Goal: Task Accomplishment & Management: Complete application form

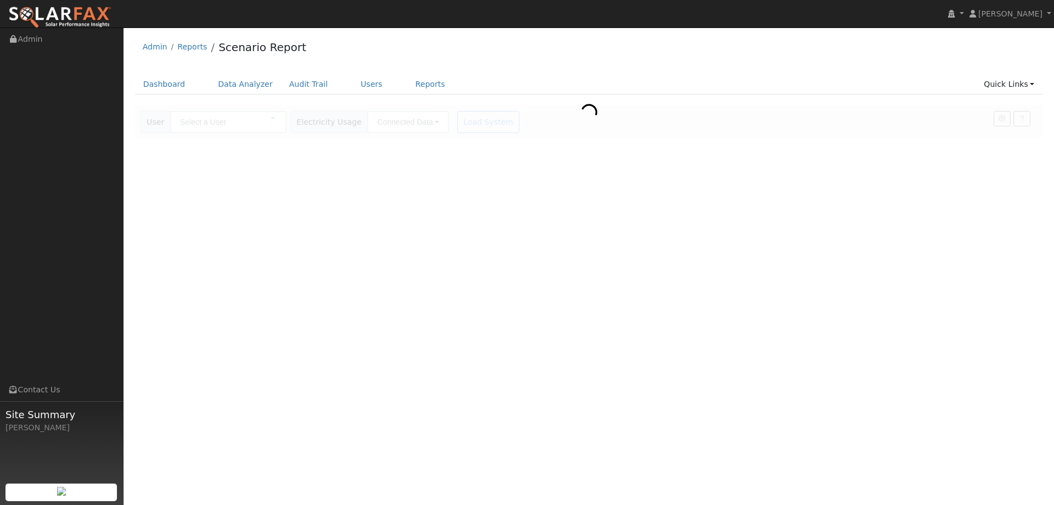
type input "[PERSON_NAME]"
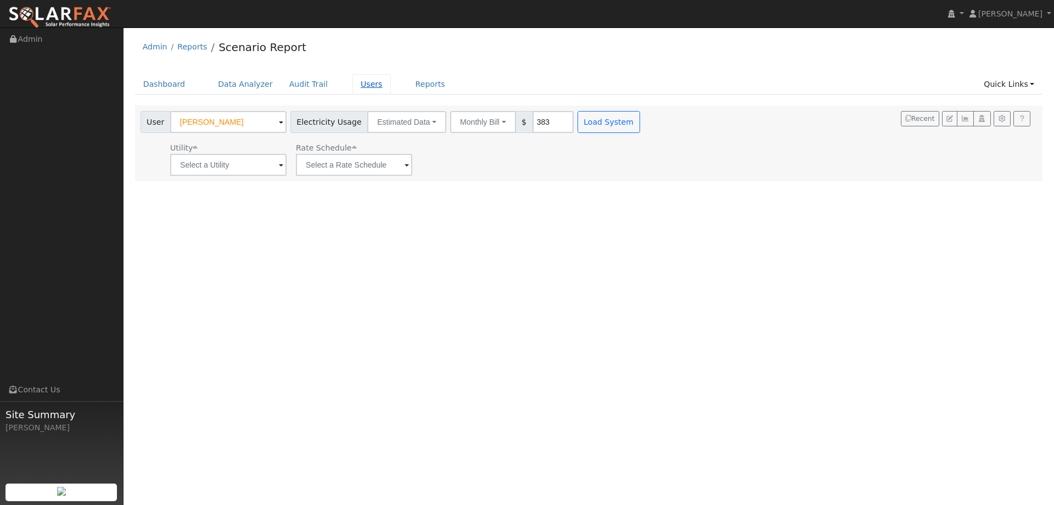
click at [352, 82] on link "Users" at bounding box center [371, 84] width 38 height 20
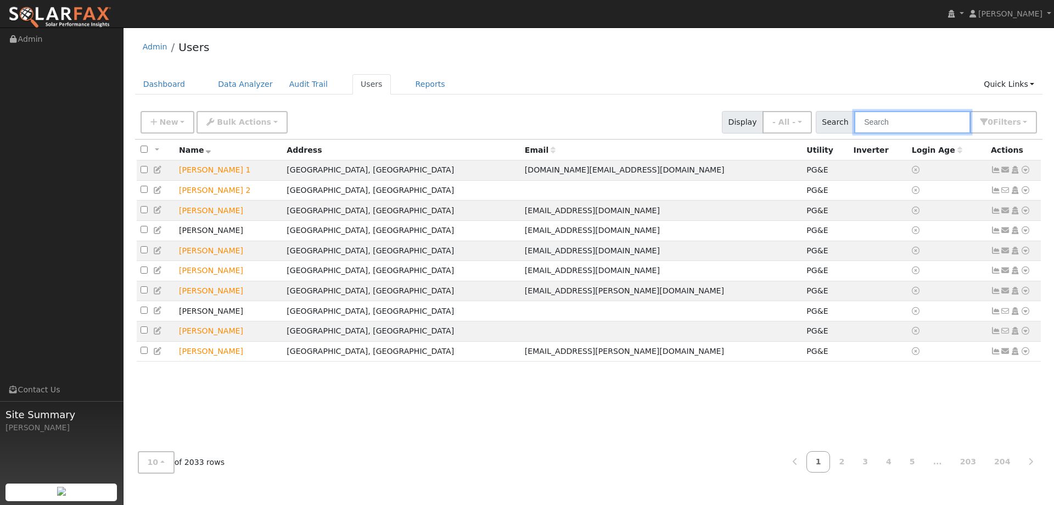
click at [920, 124] on input "text" at bounding box center [912, 122] width 116 height 23
paste input "Alexander Rose"
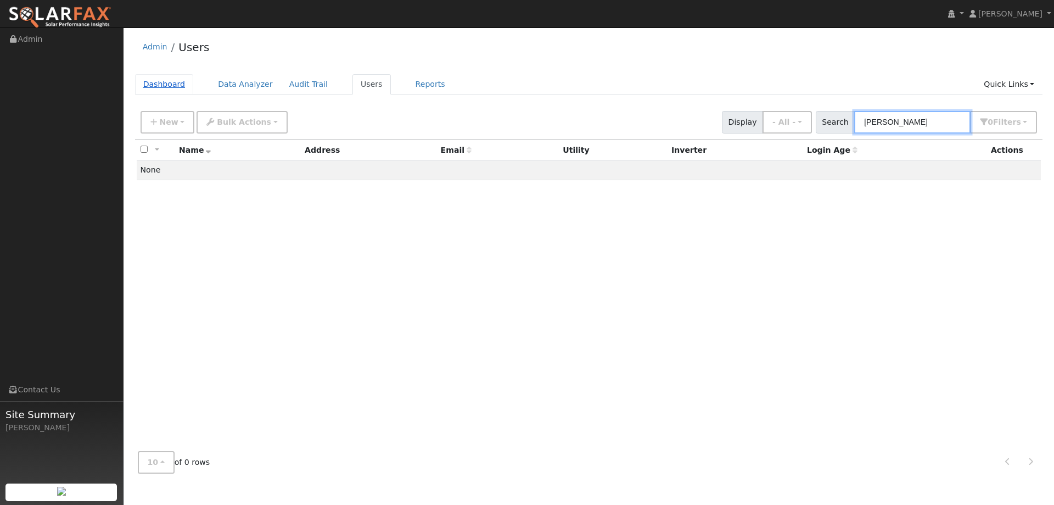
type input "Alexander Rose"
click at [164, 89] on link "Dashboard" at bounding box center [164, 84] width 59 height 20
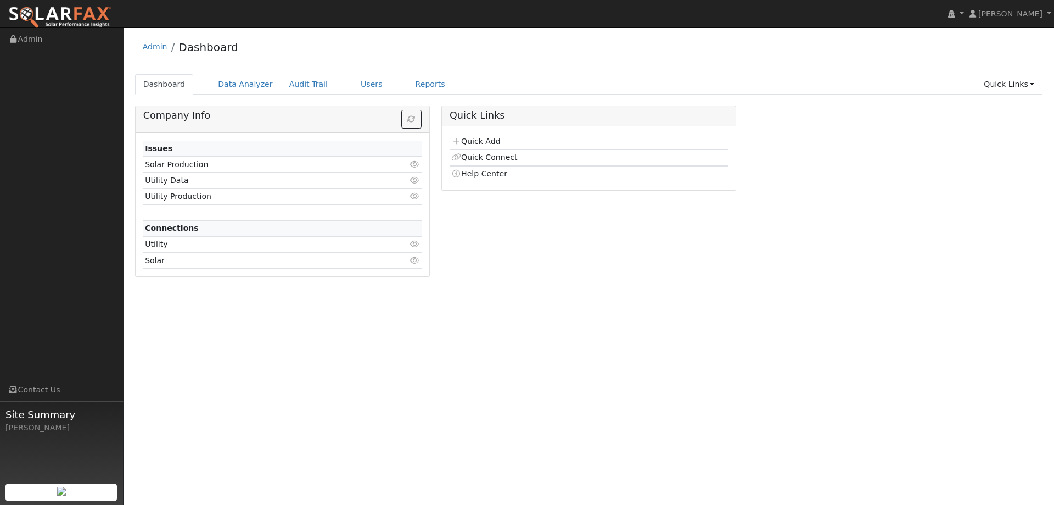
click at [490, 135] on td "Quick Add" at bounding box center [589, 142] width 278 height 16
click at [489, 136] on td "Quick Add" at bounding box center [589, 142] width 278 height 16
click at [479, 142] on link "Quick Add" at bounding box center [475, 141] width 49 height 9
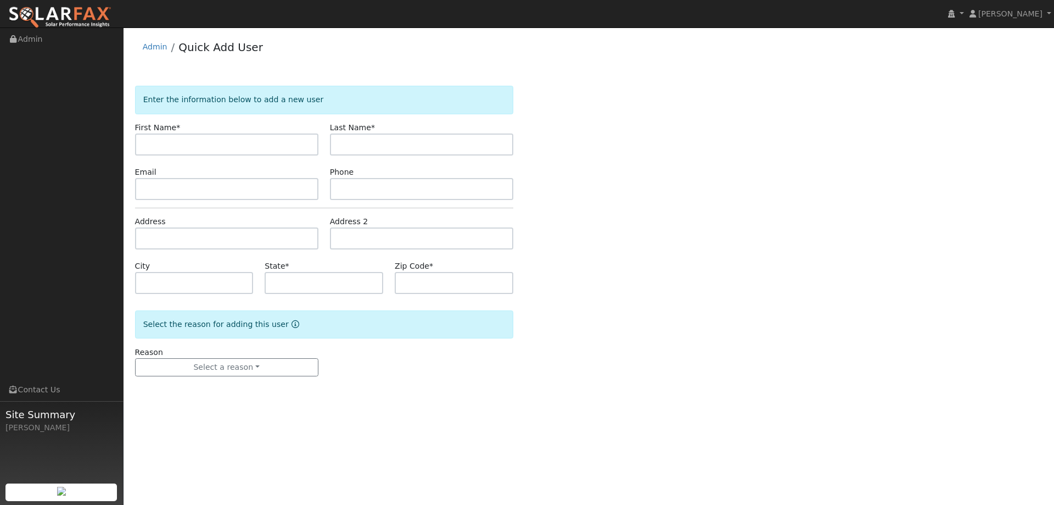
click at [267, 141] on input "text" at bounding box center [226, 144] width 183 height 22
type input "Alexander"
click at [339, 145] on input "text" at bounding box center [421, 144] width 183 height 22
type input "Rose"
click at [286, 176] on div "Email" at bounding box center [226, 182] width 195 height 33
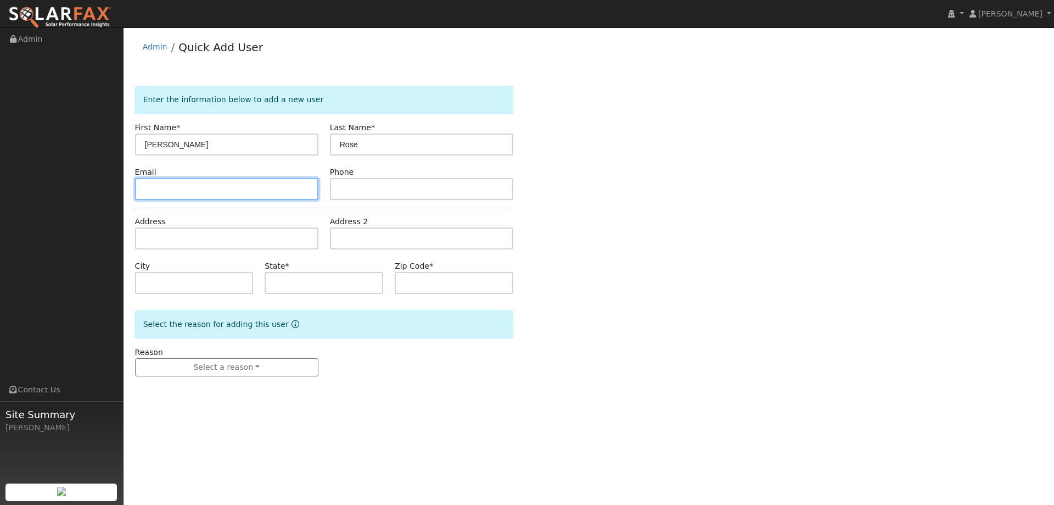
click at [287, 188] on input "text" at bounding box center [226, 189] width 183 height 22
click at [200, 184] on input "text" at bounding box center [226, 189] width 183 height 22
paste input "[PERSON_NAME][EMAIL_ADDRESS][DOMAIN_NAME]"
type input "[PERSON_NAME][EMAIL_ADDRESS][DOMAIN_NAME]"
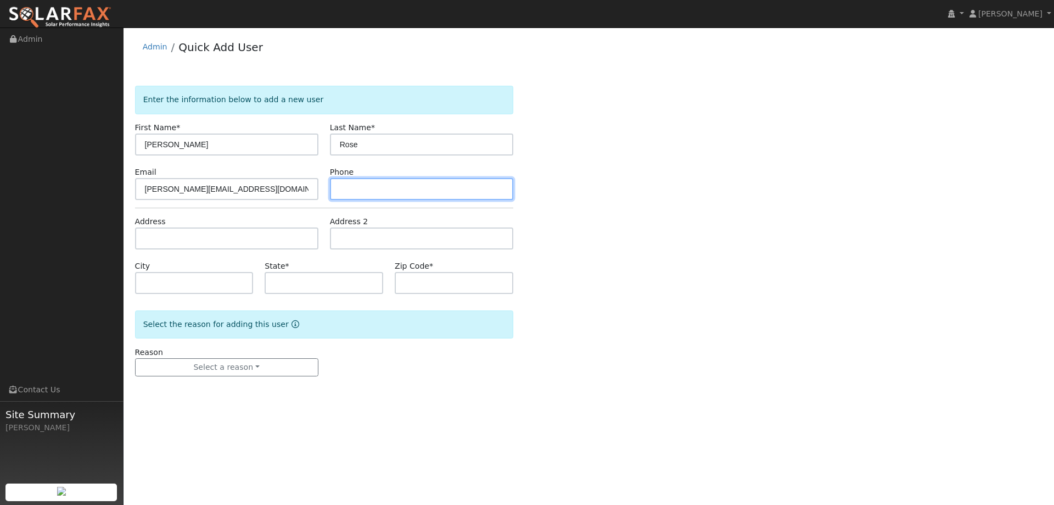
drag, startPoint x: 419, startPoint y: 192, endPoint x: 429, endPoint y: 194, distance: 9.7
click at [419, 192] on input "text" at bounding box center [421, 189] width 183 height 22
paste input "4153056582"
type input "4153056582"
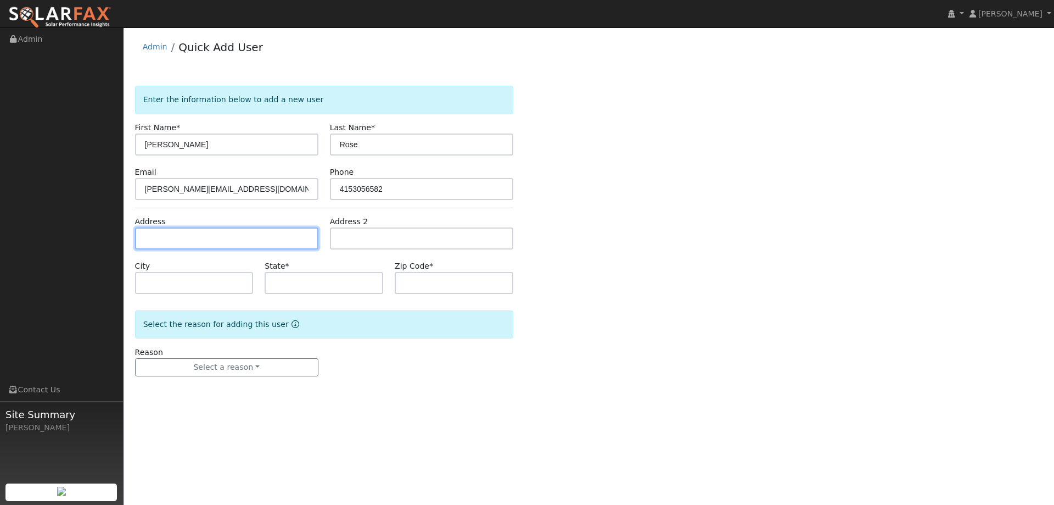
click at [166, 237] on input "text" at bounding box center [226, 238] width 183 height 22
paste input "3949 Vine Hill Rd"
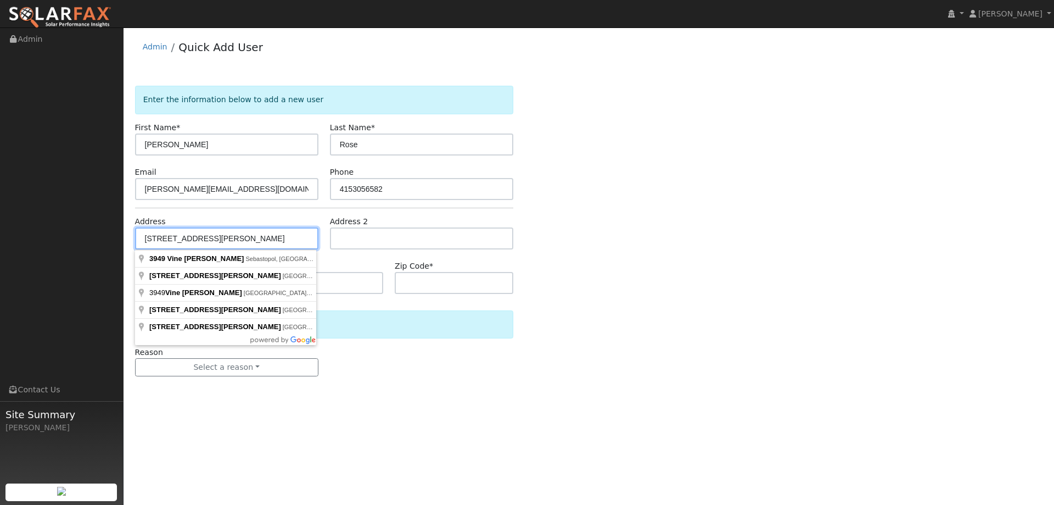
type input "[STREET_ADDRESS]"
type input "Sebastopol"
type input "CA"
type input "95472"
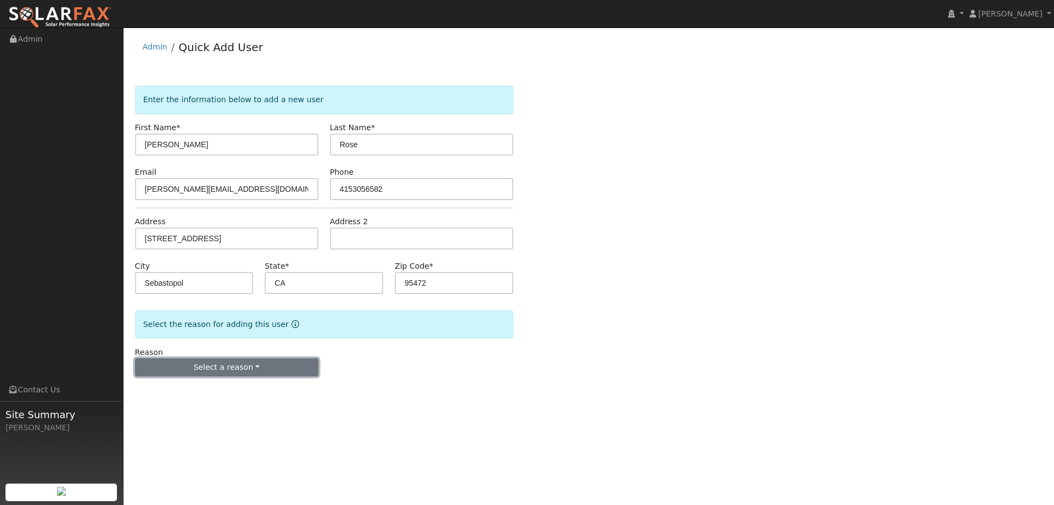
click at [256, 367] on button "Select a reason" at bounding box center [226, 367] width 183 height 19
click at [222, 389] on link "New lead" at bounding box center [196, 389] width 121 height 15
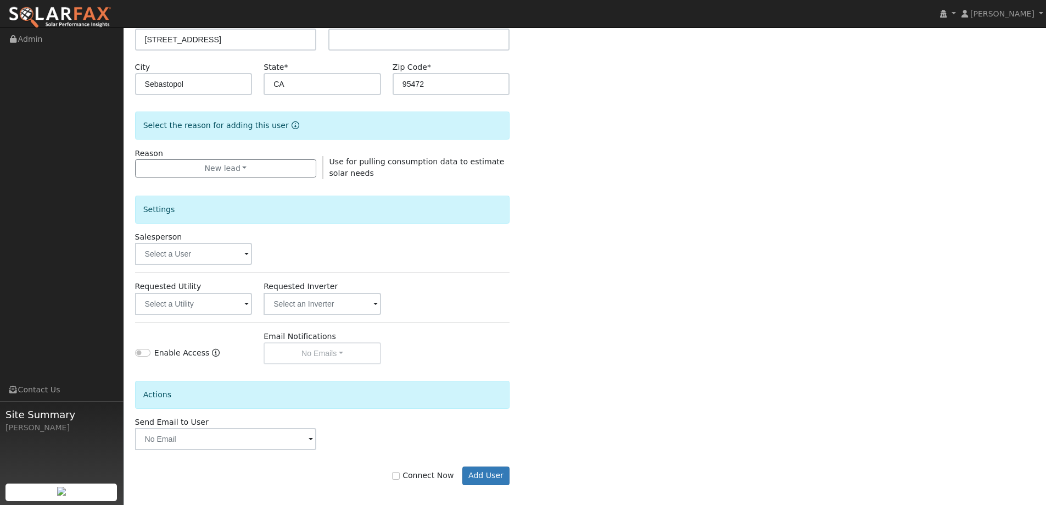
scroll to position [206, 0]
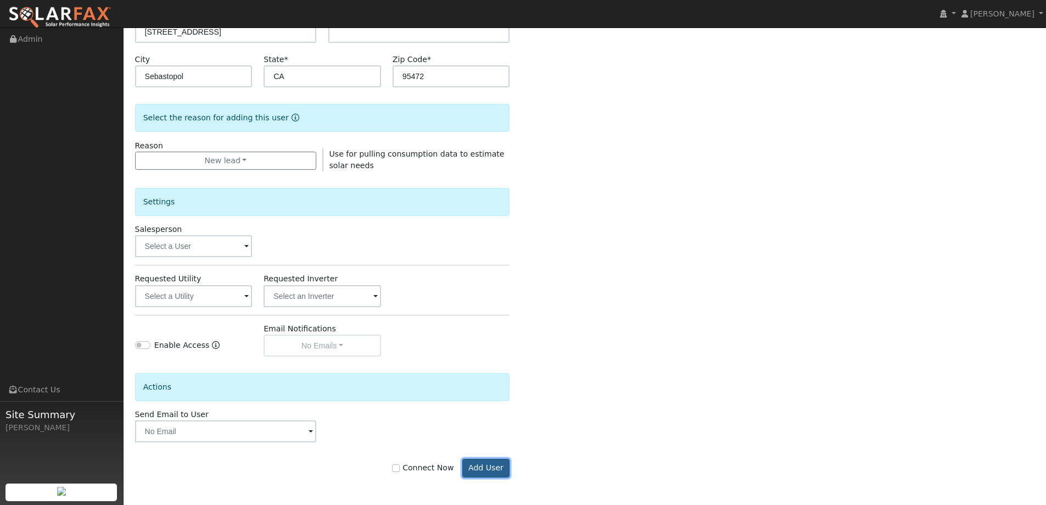
click at [492, 470] on button "Add User" at bounding box center [486, 467] width 48 height 19
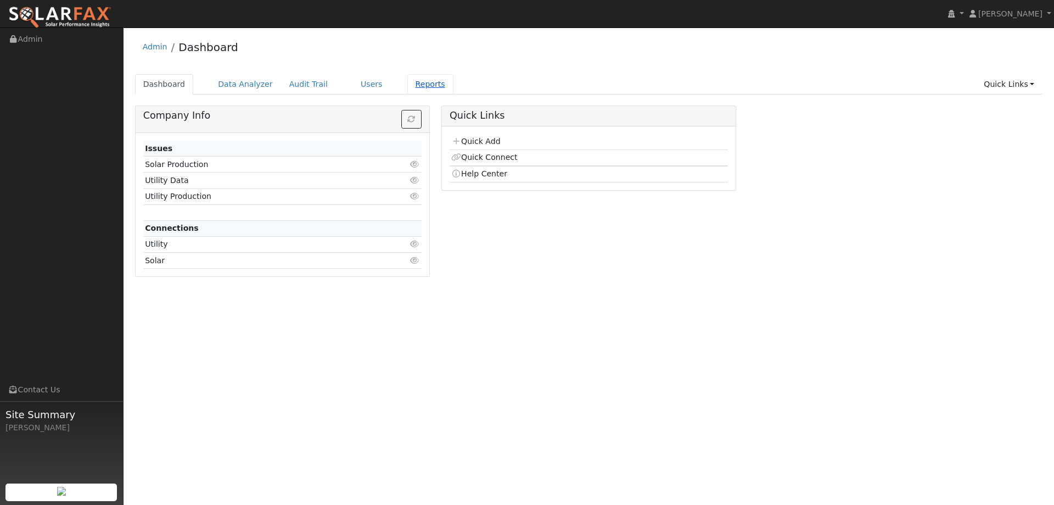
click at [409, 88] on link "Reports" at bounding box center [430, 84] width 46 height 20
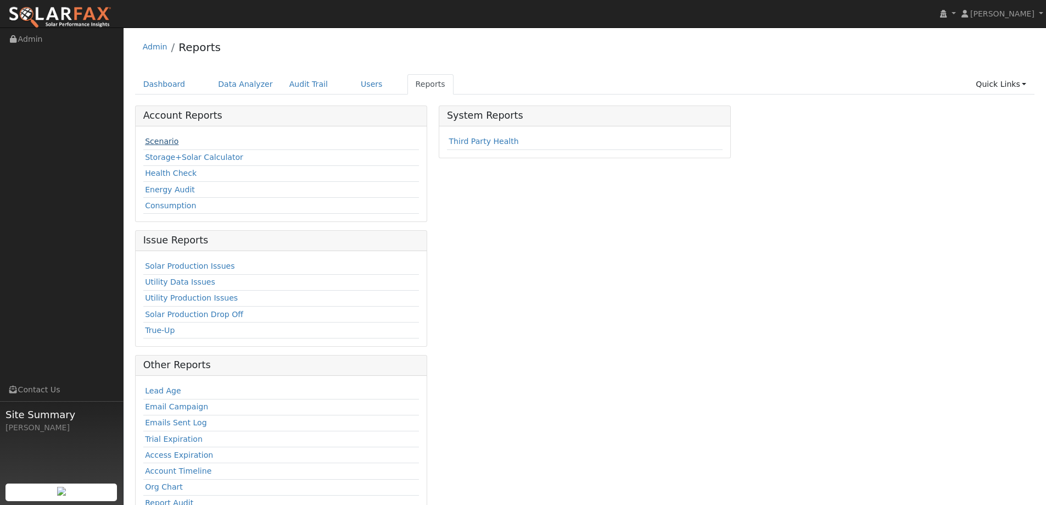
click at [166, 143] on link "Scenario" at bounding box center [161, 141] width 33 height 9
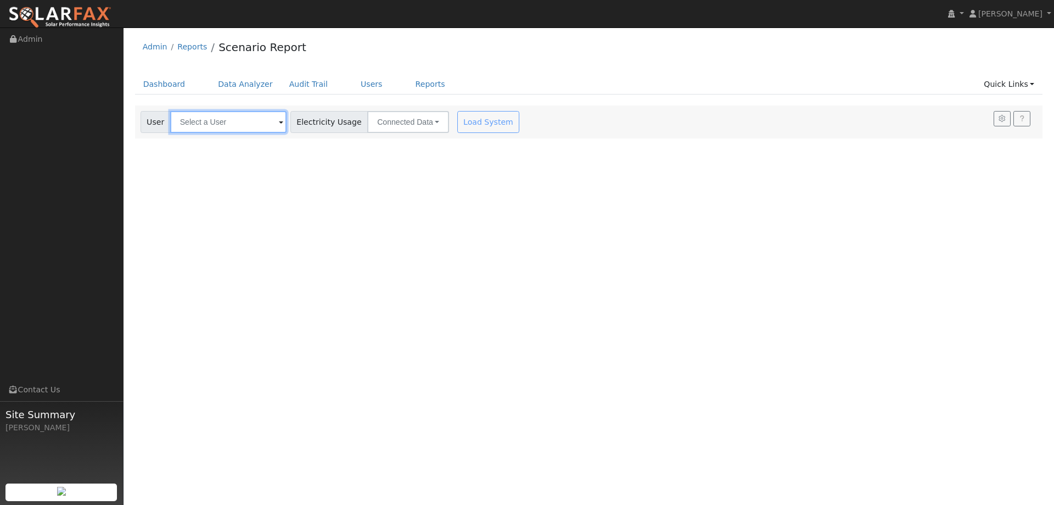
click at [248, 130] on input "text" at bounding box center [228, 122] width 116 height 22
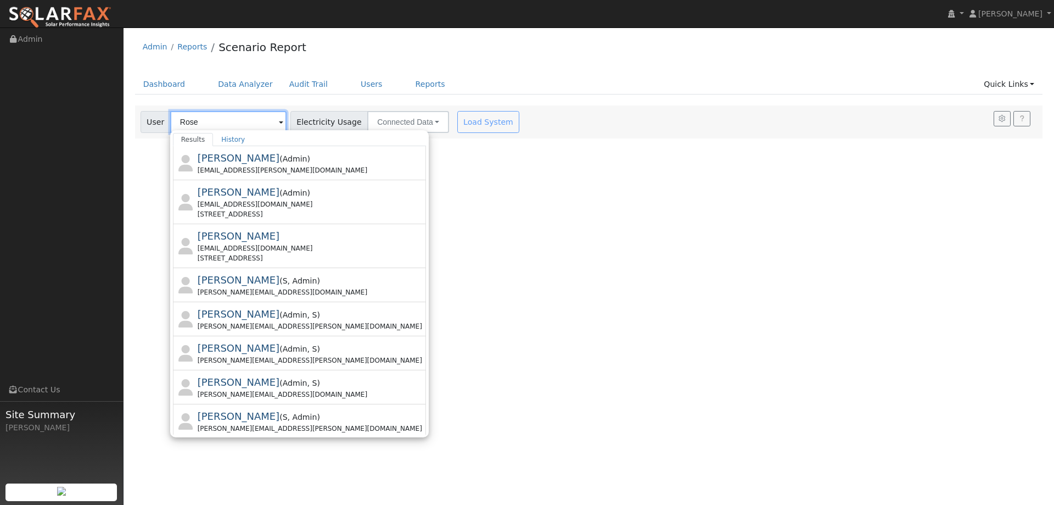
click at [178, 120] on input "Rose" at bounding box center [228, 122] width 116 height 22
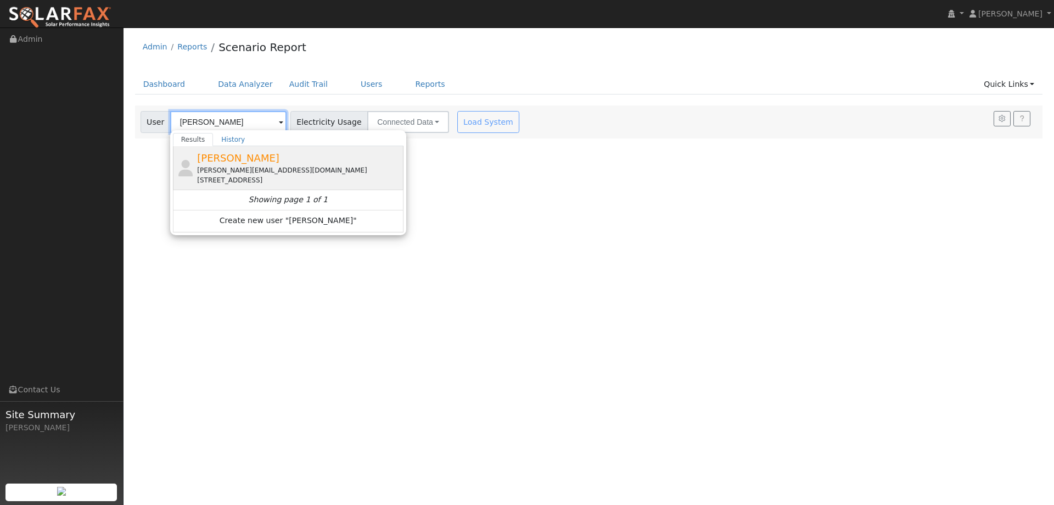
type input "[PERSON_NAME]"
click at [226, 165] on div "[PERSON_NAME] Rose [EMAIL_ADDRESS][DOMAIN_NAME] [STREET_ADDRESS]" at bounding box center [299, 167] width 204 height 35
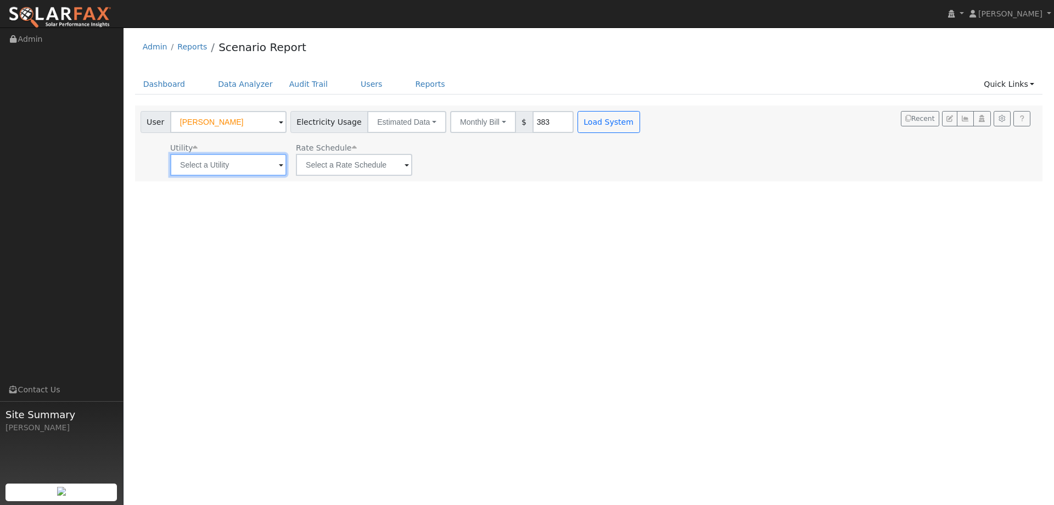
click at [225, 168] on input "text" at bounding box center [228, 165] width 116 height 22
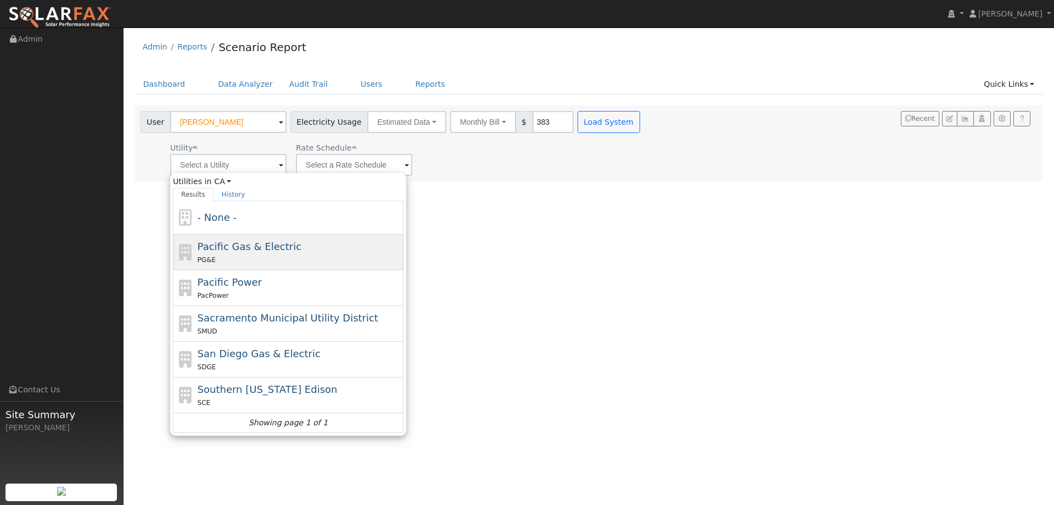
click at [243, 248] on span "Pacific Gas & Electric" at bounding box center [250, 246] width 104 height 12
type input "Pacific Gas & Electric"
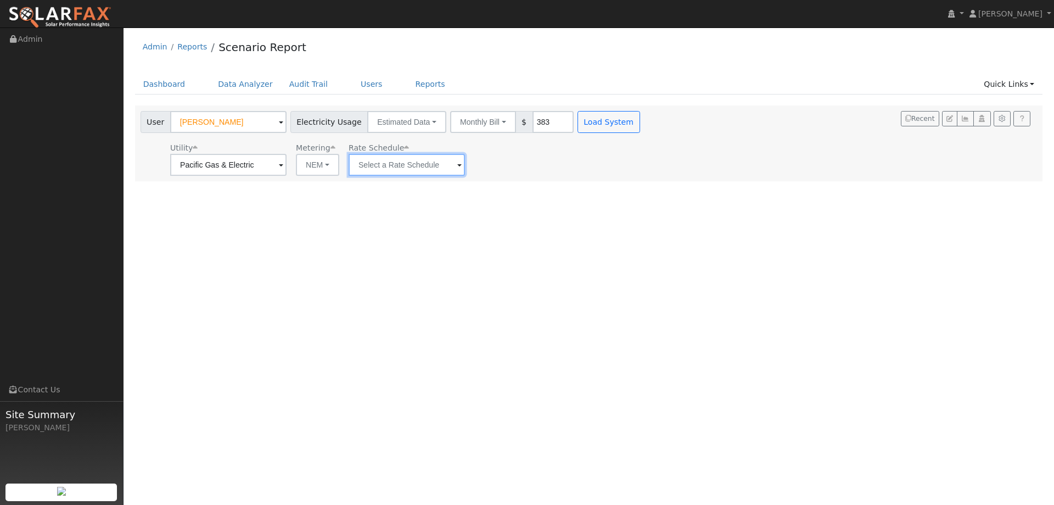
click at [382, 166] on input "text" at bounding box center [407, 165] width 116 height 22
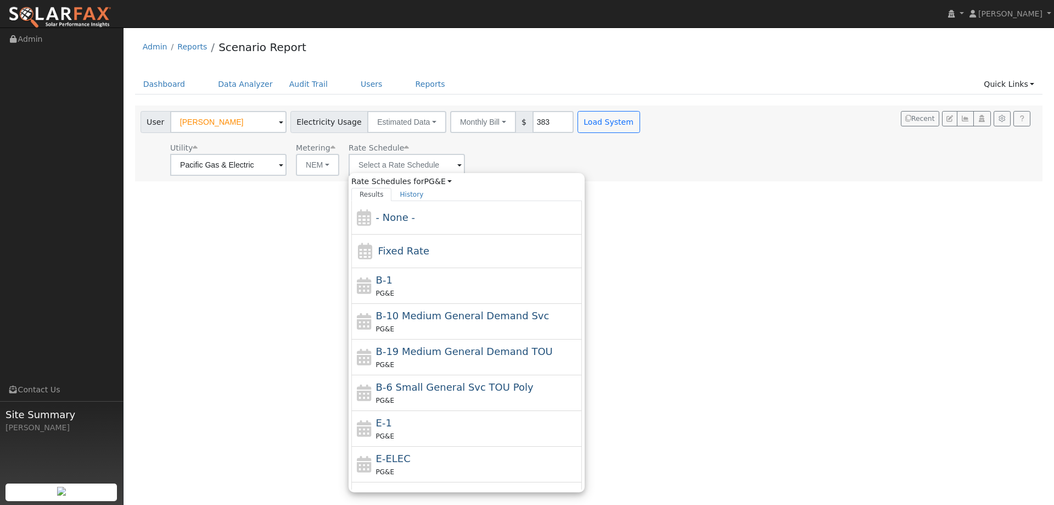
click at [379, 421] on span "E-1" at bounding box center [384, 423] width 16 height 12
type input "E-1"
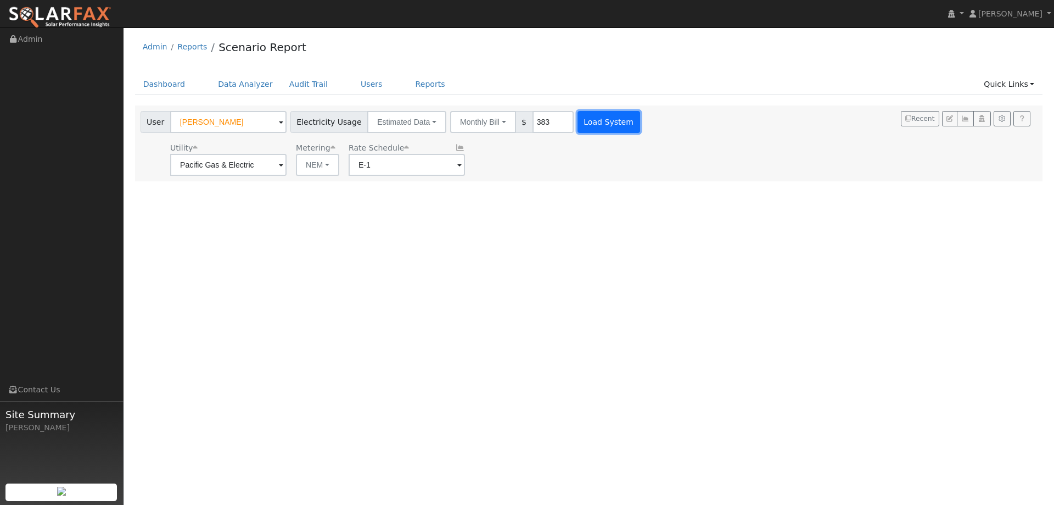
click at [592, 121] on button "Load System" at bounding box center [609, 122] width 63 height 22
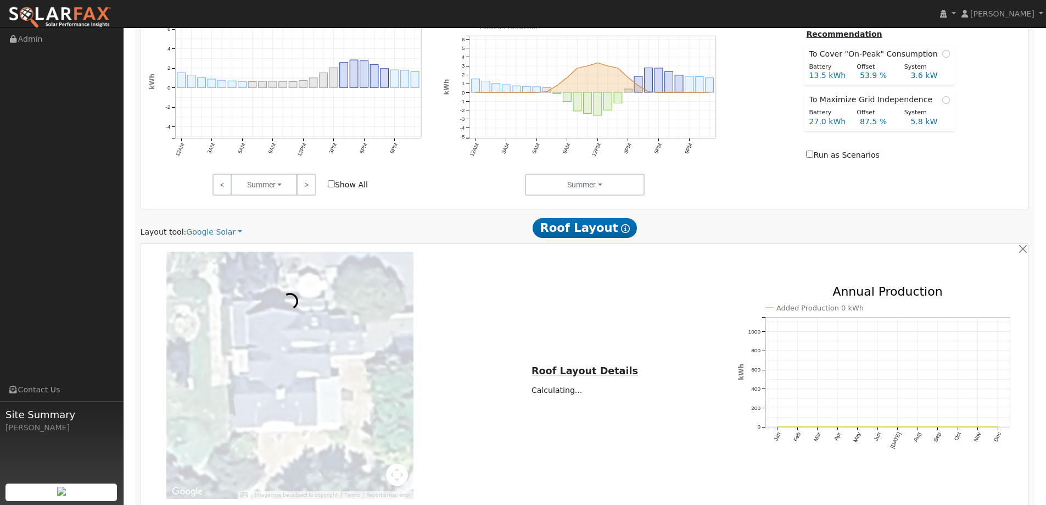
scroll to position [404, 0]
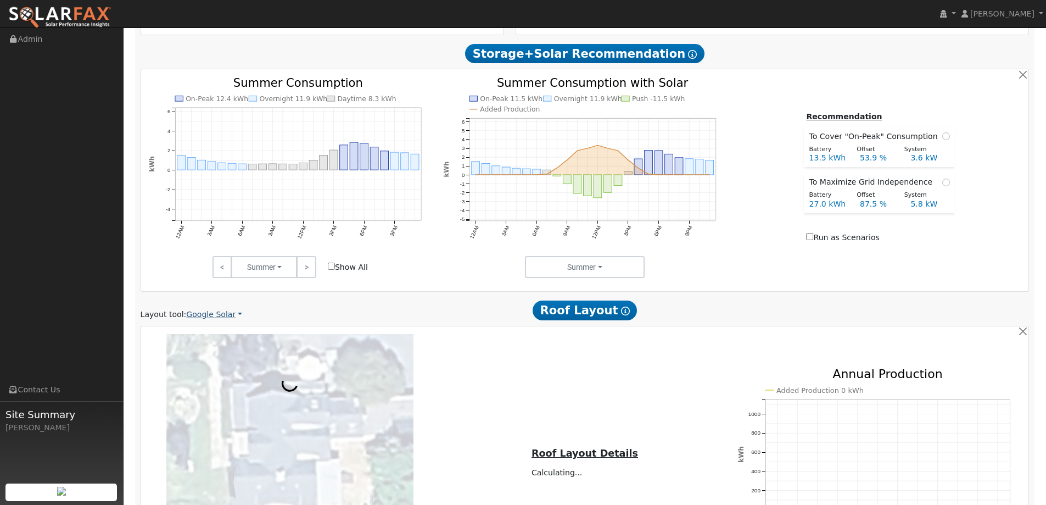
click at [214, 318] on link "Google Solar" at bounding box center [214, 315] width 56 height 12
click at [210, 360] on link "Aurora" at bounding box center [221, 364] width 76 height 15
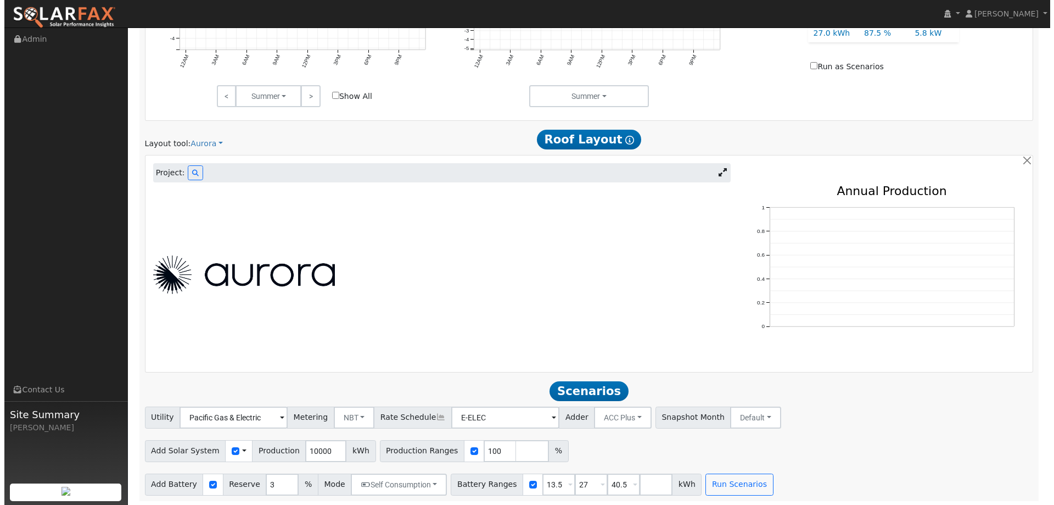
scroll to position [577, 0]
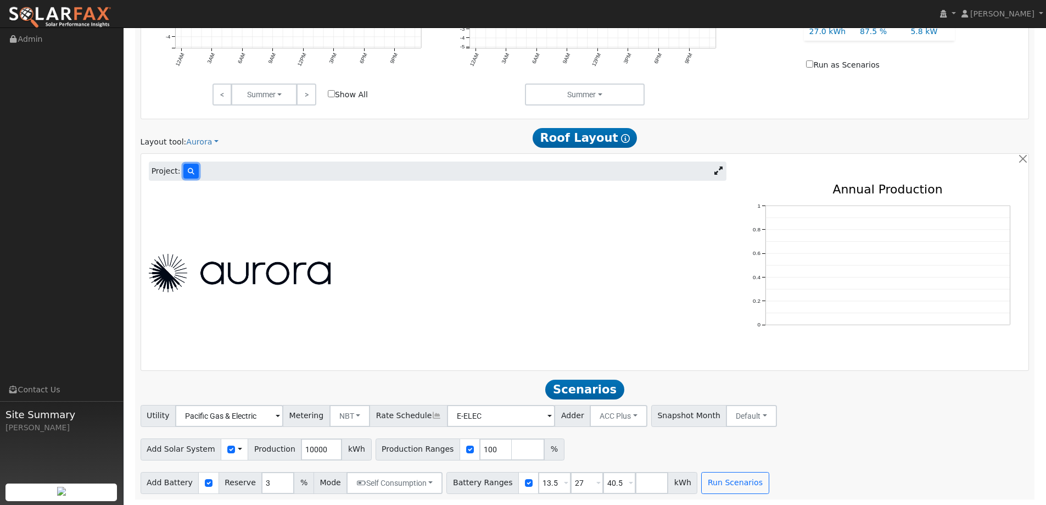
click at [189, 177] on button at bounding box center [190, 171] width 15 height 15
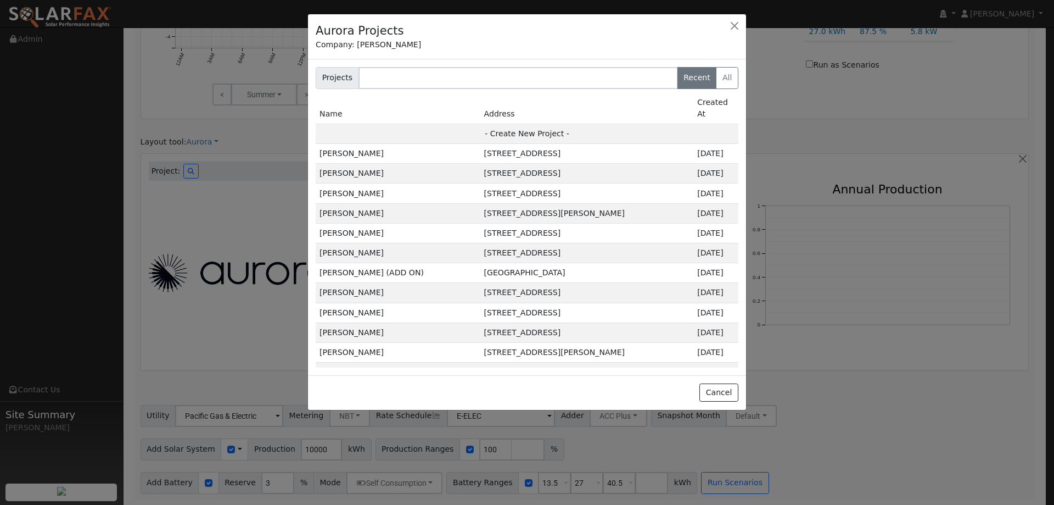
click at [531, 125] on td "- Create New Project -" at bounding box center [527, 134] width 423 height 20
type input "[PERSON_NAME]"
type input "[STREET_ADDRESS]"
type input "Sebastopol"
type input "CA"
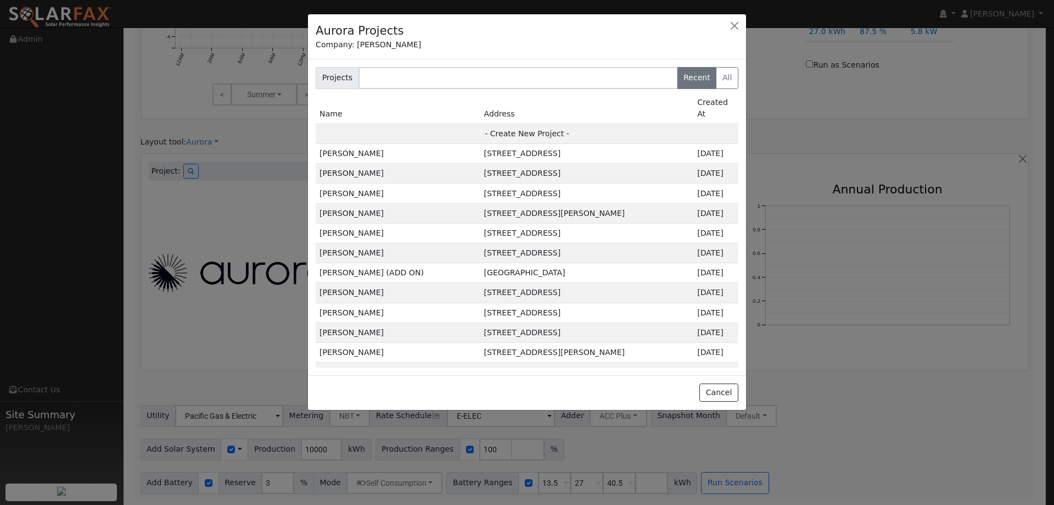
type input "95472"
type input "Design"
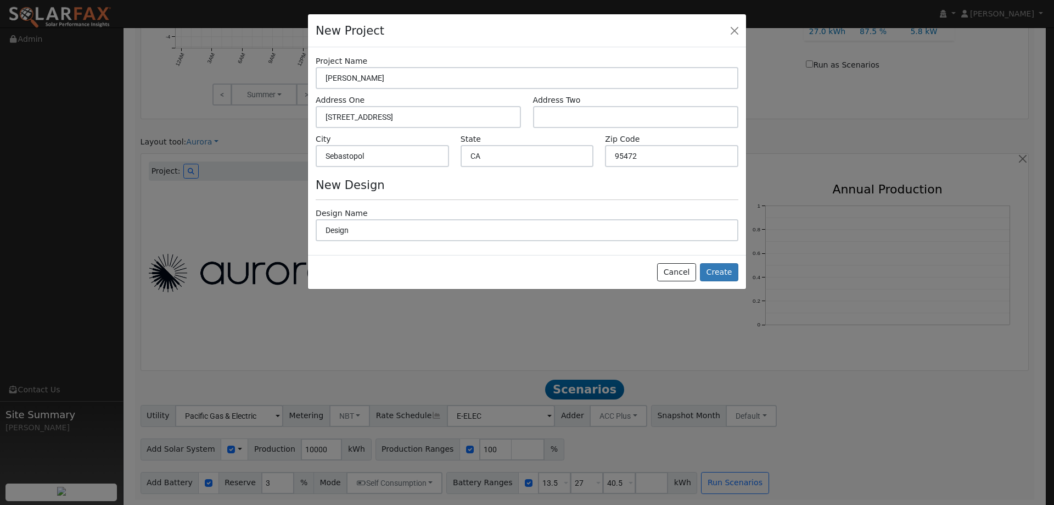
click at [748, 267] on div at bounding box center [527, 252] width 1054 height 505
click at [718, 272] on button "Create" at bounding box center [719, 272] width 38 height 19
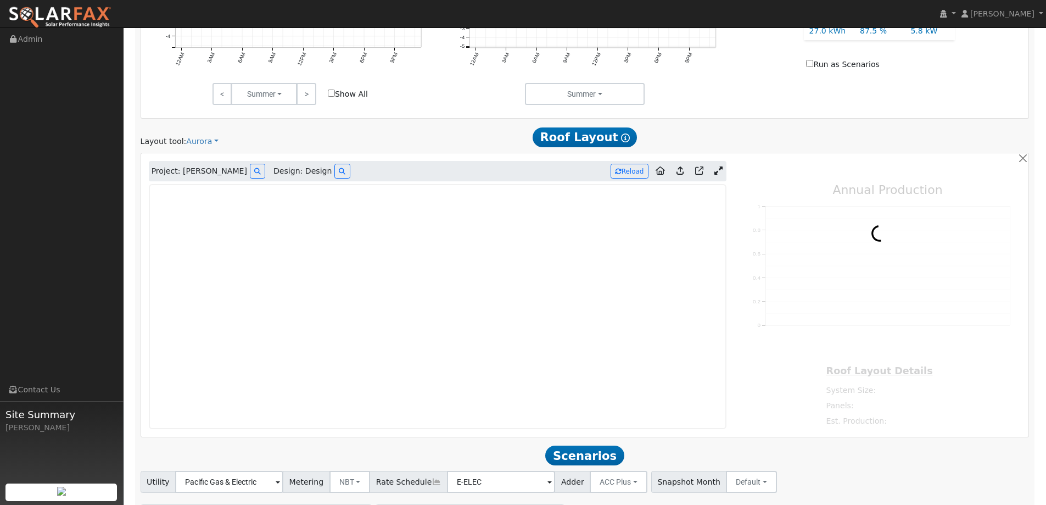
type input "0"
